Goal: Navigation & Orientation: Go to known website

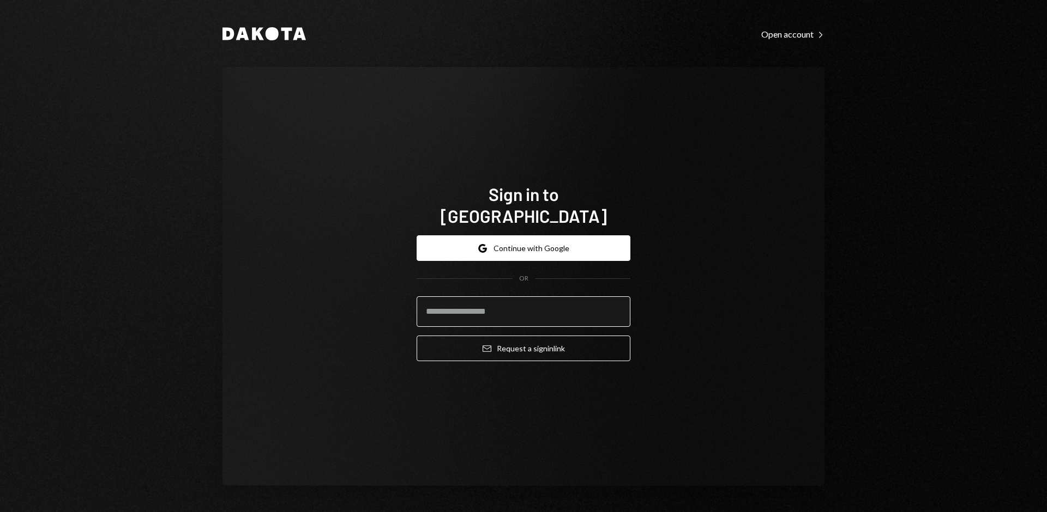
click at [507, 298] on input "email" at bounding box center [524, 312] width 214 height 31
click at [547, 236] on button "Google Continue with Google" at bounding box center [524, 249] width 214 height 26
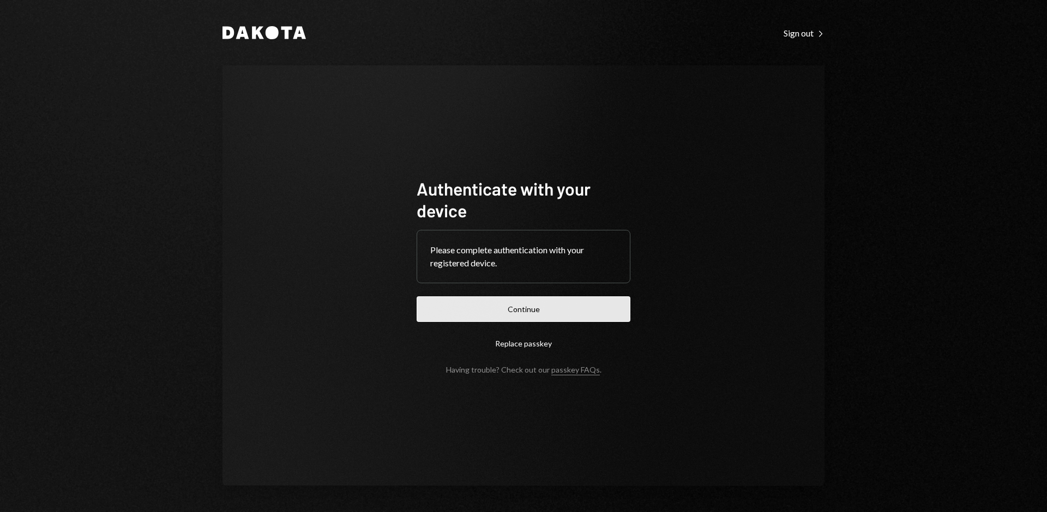
click at [552, 305] on button "Continue" at bounding box center [524, 310] width 214 height 26
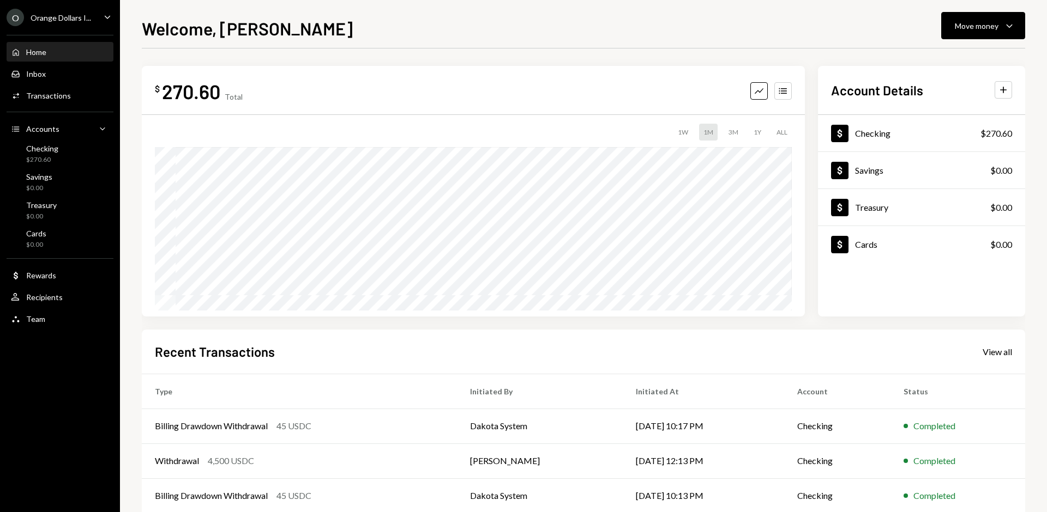
click at [106, 21] on icon "Caret Down" at bounding box center [107, 17] width 12 height 12
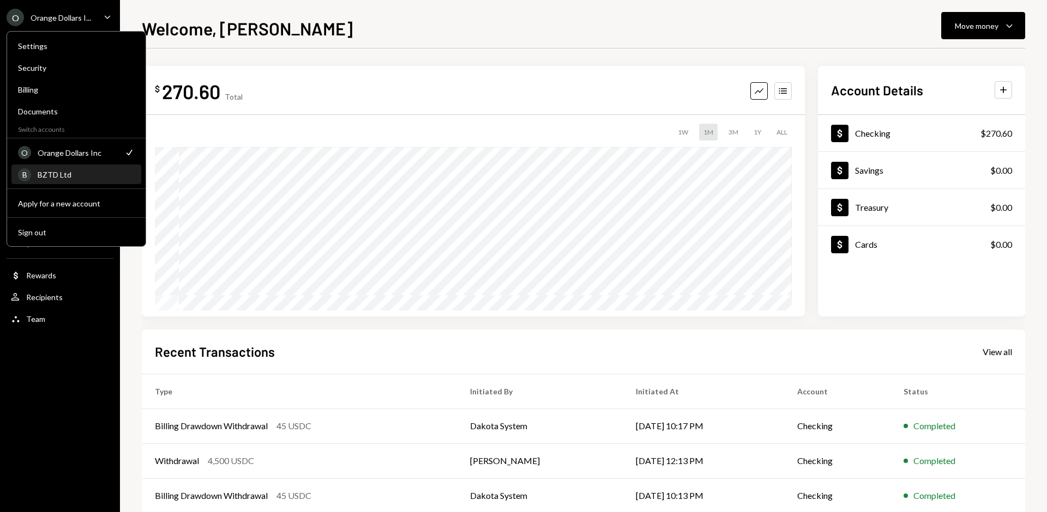
click at [63, 176] on div "BZTD Ltd" at bounding box center [86, 174] width 97 height 9
